Goal: Information Seeking & Learning: Find contact information

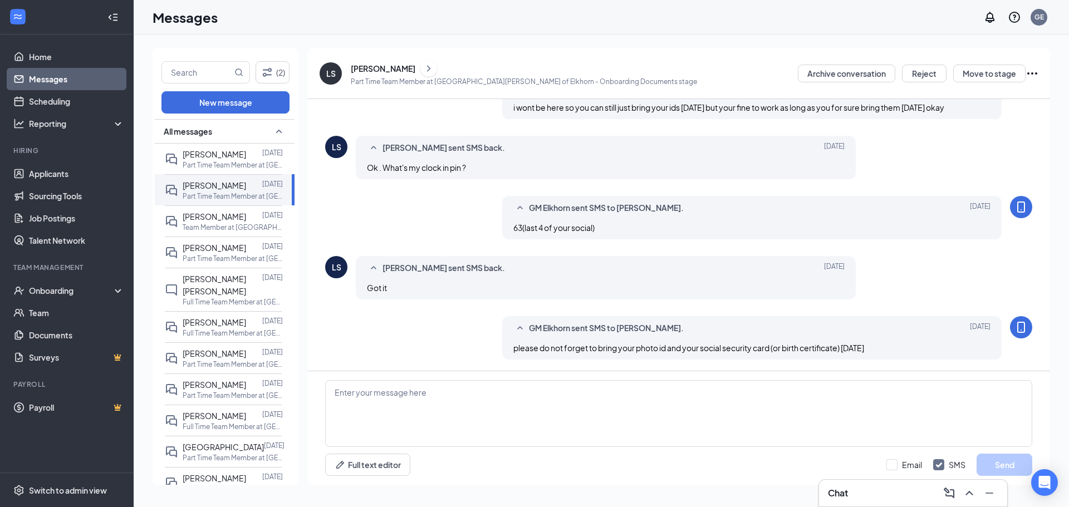
scroll to position [365, 0]
click at [217, 155] on span "[PERSON_NAME]" at bounding box center [214, 154] width 63 height 10
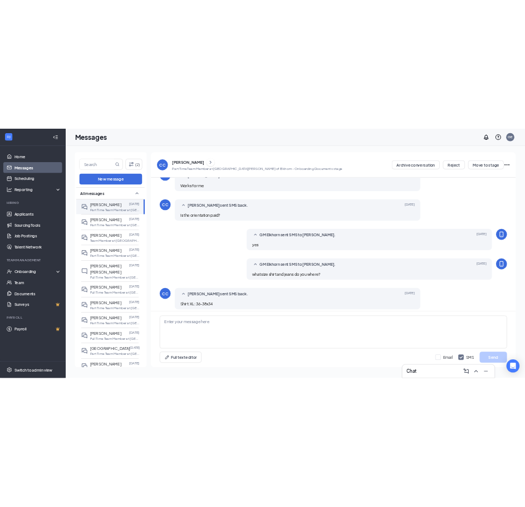
scroll to position [402, 0]
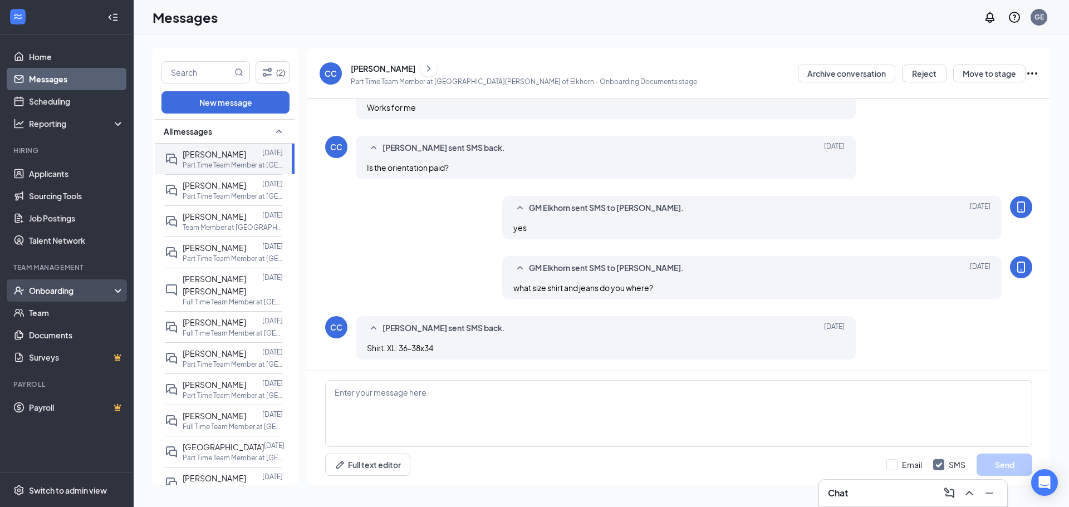
click at [67, 298] on div "Onboarding" at bounding box center [67, 291] width 134 height 22
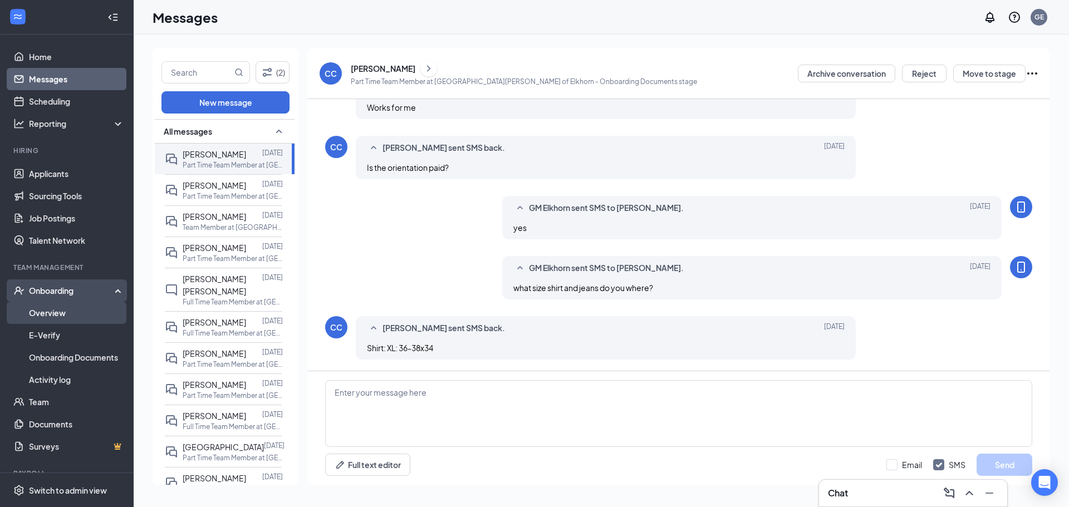
click at [64, 319] on link "Overview" at bounding box center [76, 313] width 95 height 22
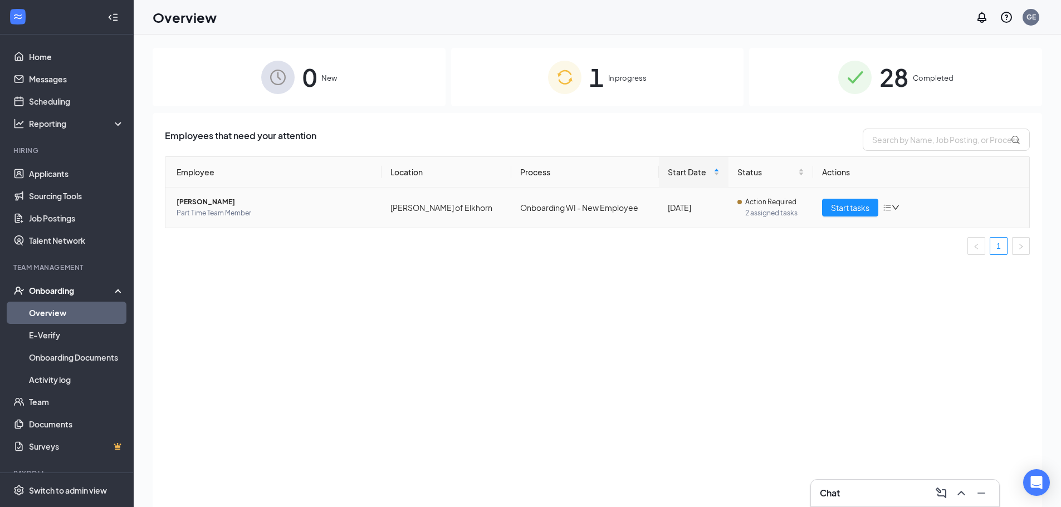
click at [207, 203] on span "[PERSON_NAME]" at bounding box center [275, 202] width 196 height 11
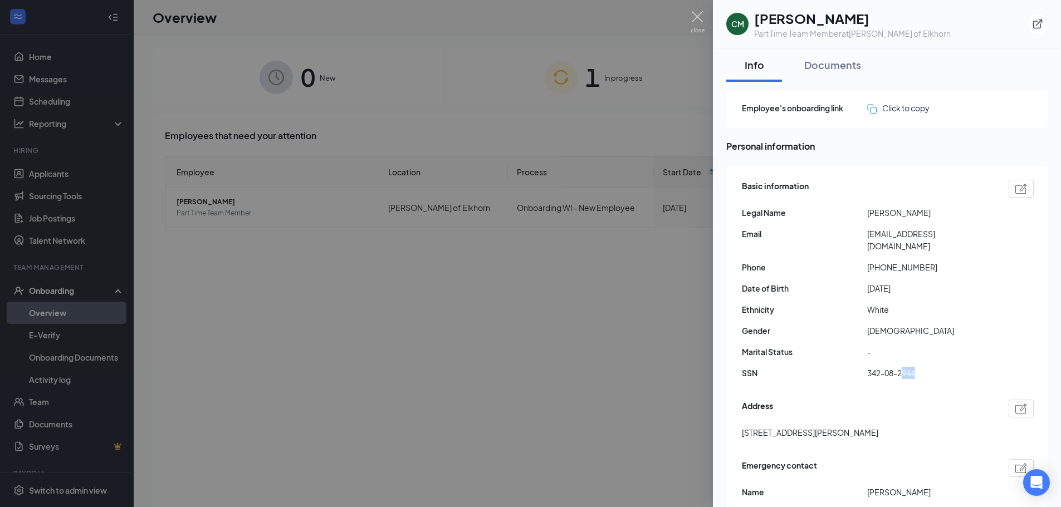
drag, startPoint x: 923, startPoint y: 360, endPoint x: 903, endPoint y: 363, distance: 20.9
click at [533, 367] on span "342-08-2944" at bounding box center [929, 373] width 125 height 12
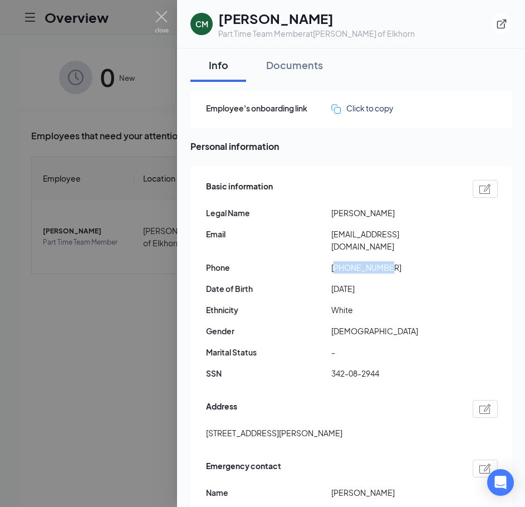
drag, startPoint x: 389, startPoint y: 256, endPoint x: 336, endPoint y: 256, distance: 53.5
click at [336, 261] on span "[PHONE_NUMBER]" at bounding box center [393, 267] width 125 height 12
copy span "12623071359"
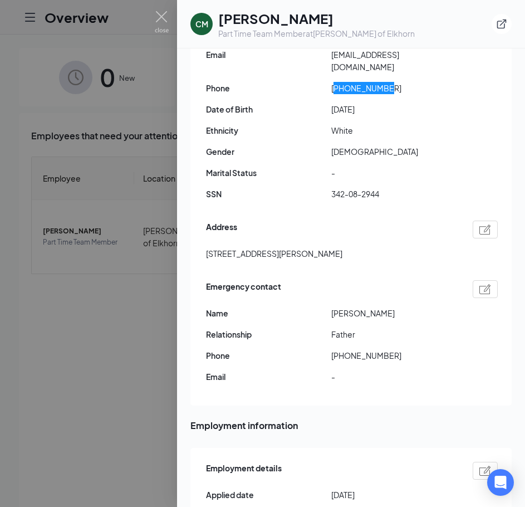
scroll to position [223, 0]
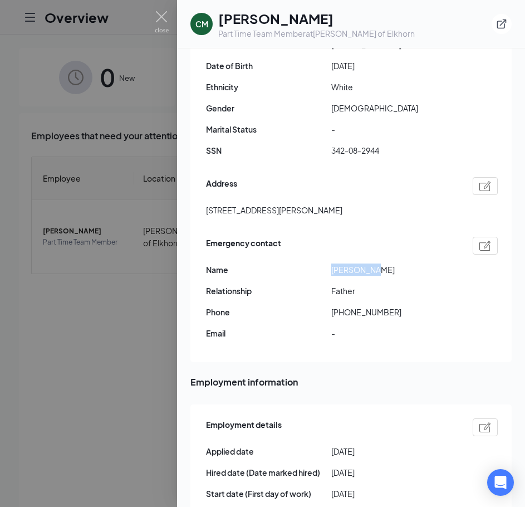
drag, startPoint x: 380, startPoint y: 258, endPoint x: 329, endPoint y: 257, distance: 51.3
click at [329, 263] on div "Name [PERSON_NAME]" at bounding box center [352, 269] width 292 height 12
copy div "[PERSON_NAME]"
drag, startPoint x: 394, startPoint y: 298, endPoint x: 335, endPoint y: 302, distance: 59.2
click at [335, 306] on span "[PHONE_NUMBER]" at bounding box center [393, 312] width 125 height 12
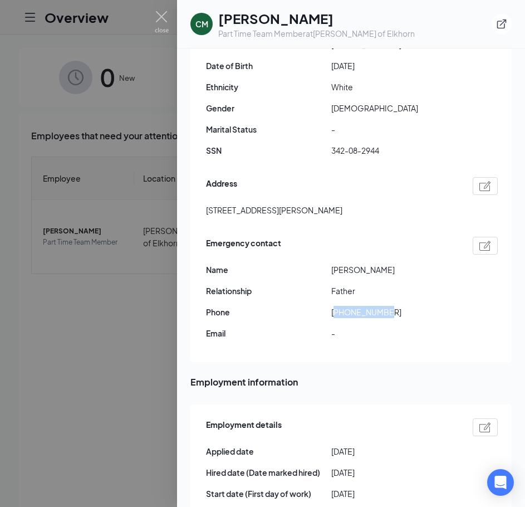
copy span "16308258321"
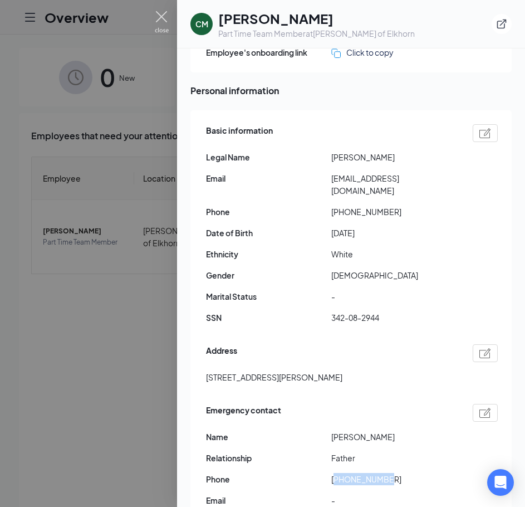
click at [160, 19] on img at bounding box center [162, 22] width 14 height 22
